Goal: Book appointment/travel/reservation

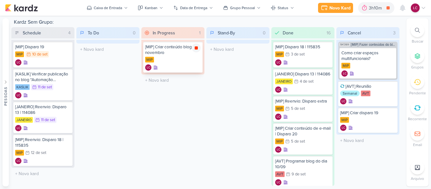
click at [195, 44] on div at bounding box center [196, 48] width 9 height 9
click at [379, 4] on div "3h10m" at bounding box center [380, 7] width 27 height 11
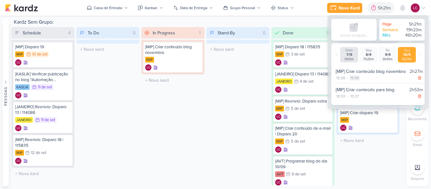
click at [353, 80] on div "15:56" at bounding box center [354, 78] width 10 height 6
select select "15"
select select "56"
click at [363, 87] on select "00 01 02 03 04 05 06 07 08 09 10 11 12 13 14 15 16 17 18 19 20 21 22 23 24 25 2…" at bounding box center [364, 86] width 9 height 8
click at [351, 83] on select "00 01 02 03 04 05 06 07 08 09 10 11 12 13 14 15 16 17 18 19 20 21 22 23" at bounding box center [353, 86] width 9 height 8
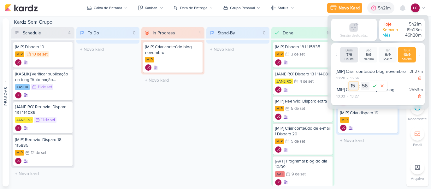
select select "14"
click at [370, 89] on div "00 01 02 03 04 05 06 07 08 09 10 11 12 13 14 15 16 17 18 19 20 21 22 23 : 00 01…" at bounding box center [367, 86] width 37 height 8
click at [367, 87] on select "00 01 02 03 04 05 06 07 08 09 10 11 12 13 14 15 16 17 18 19 20 21 22 23 24 25 2…" at bounding box center [364, 86] width 9 height 8
select select "55"
click at [360, 82] on select "00 01 02 03 04 05 06 07 08 09 10 11 12 13 14 15 16 17 18 19 20 21 22 23 24 25 2…" at bounding box center [364, 86] width 9 height 8
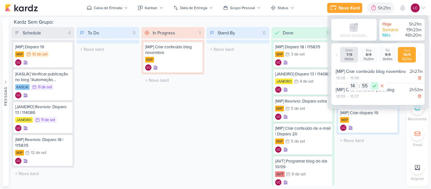
click at [373, 85] on icon at bounding box center [374, 86] width 8 height 8
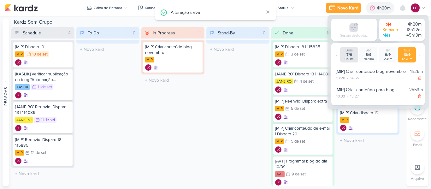
click at [178, 103] on div "In Progress 1 Mover Para Esquerda Mover Para Direita [GEOGRAPHIC_DATA] [MIP] Cr…" at bounding box center [172, 106] width 63 height 159
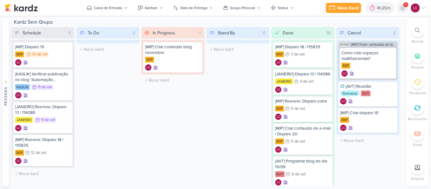
click at [400, 8] on icon at bounding box center [402, 8] width 5 height 6
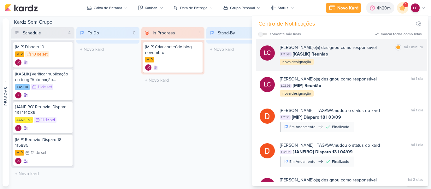
click at [298, 57] on span "[KASLIK] Reunião" at bounding box center [310, 54] width 35 height 7
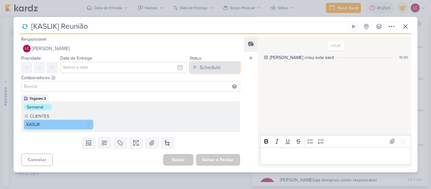
click at [197, 62] on button "Schedule" at bounding box center [214, 67] width 50 height 11
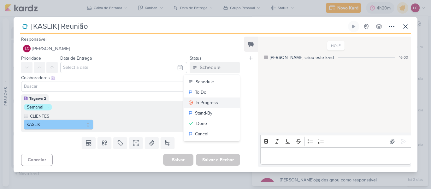
click at [208, 106] on div "In Progress" at bounding box center [206, 102] width 22 height 7
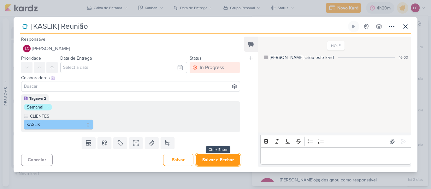
click at [222, 161] on button "Salvar e Fechar" at bounding box center [218, 160] width 44 height 12
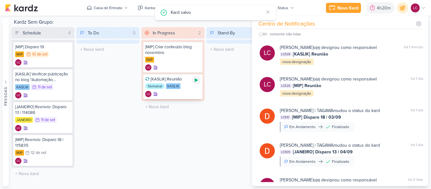
click at [195, 79] on icon at bounding box center [196, 79] width 3 height 3
click at [205, 103] on div "Schedule 4 Mover Para Esquerda Mover Para Direita [GEOGRAPHIC_DATA] [MIP] Dispa…" at bounding box center [207, 106] width 392 height 159
